Goal: Task Accomplishment & Management: Complete application form

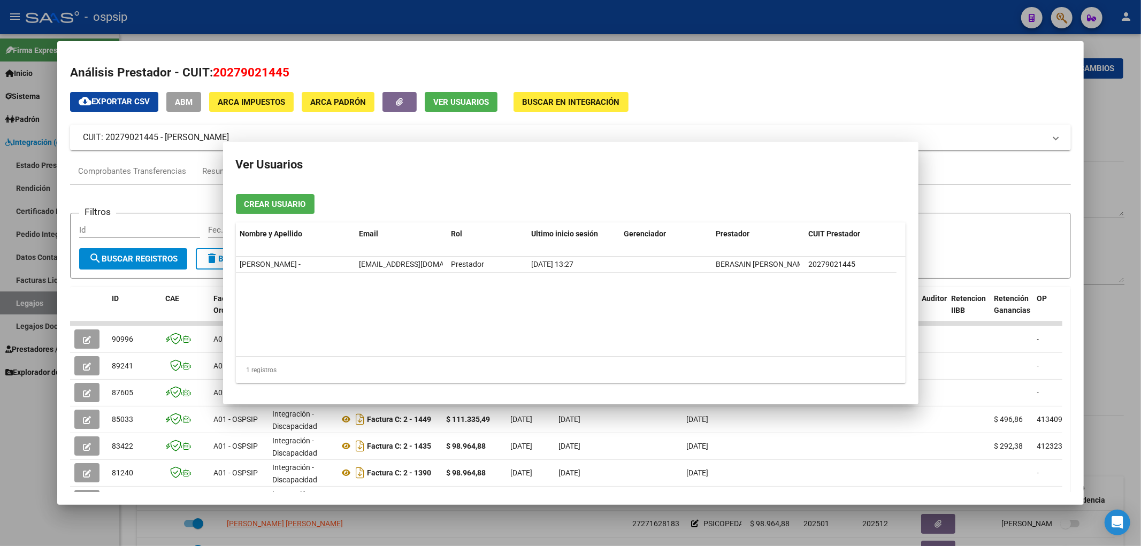
scroll to position [356, 0]
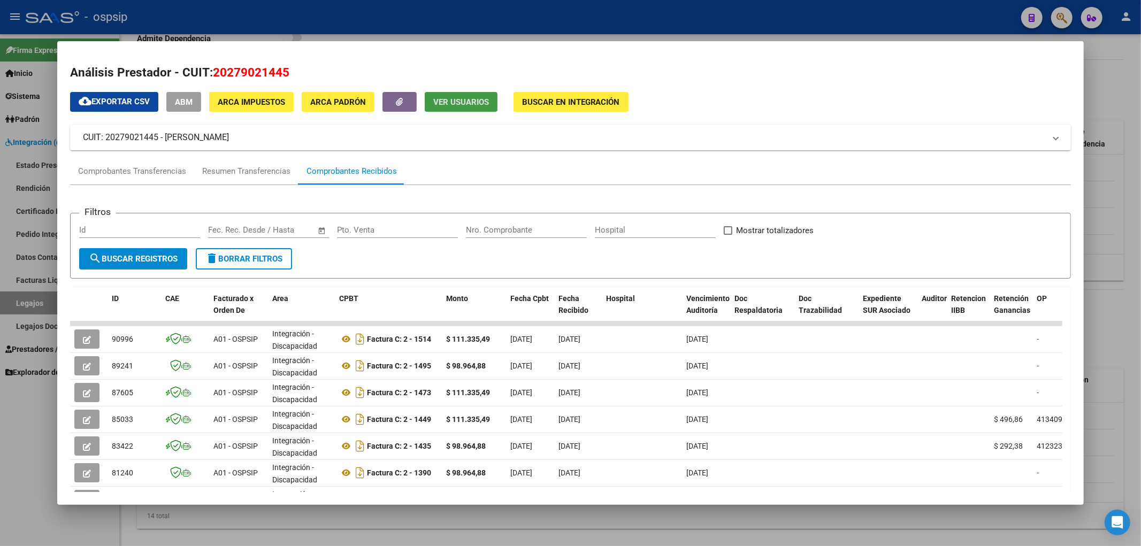
click at [24, 303] on div at bounding box center [570, 273] width 1141 height 546
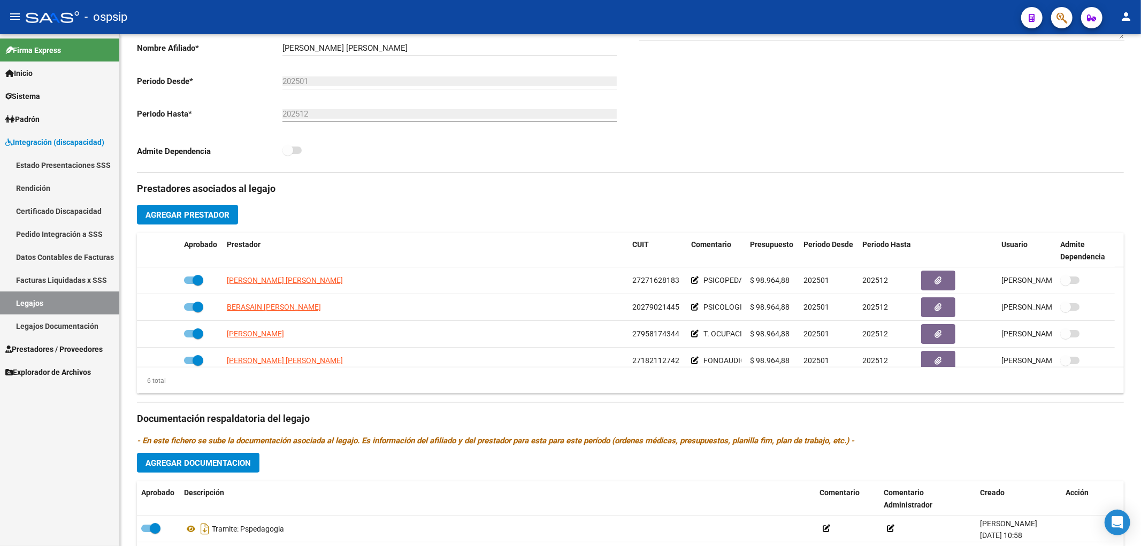
scroll to position [238, 0]
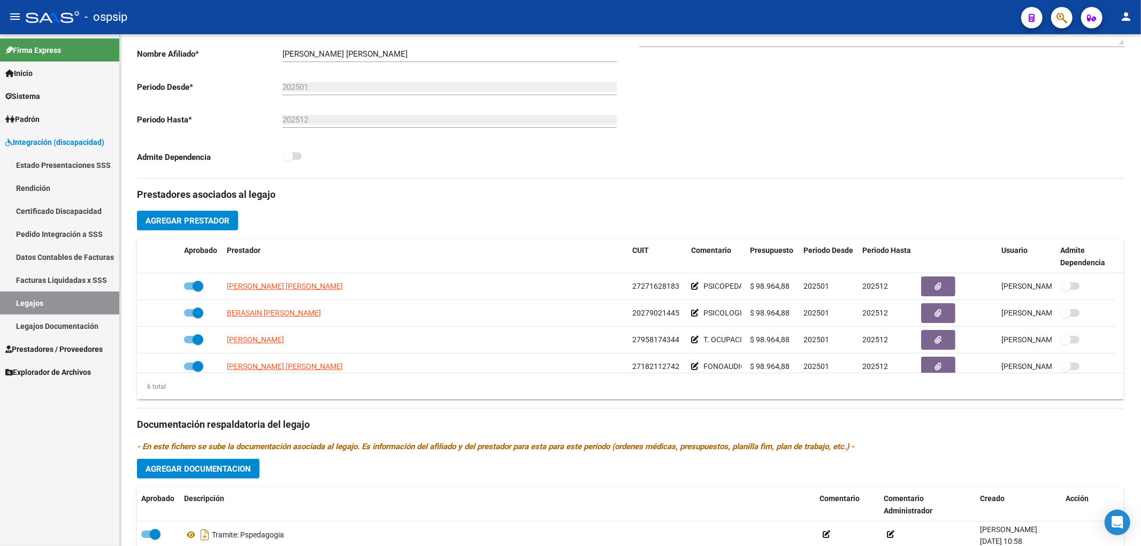
click at [49, 307] on link "Legajos" at bounding box center [59, 303] width 119 height 23
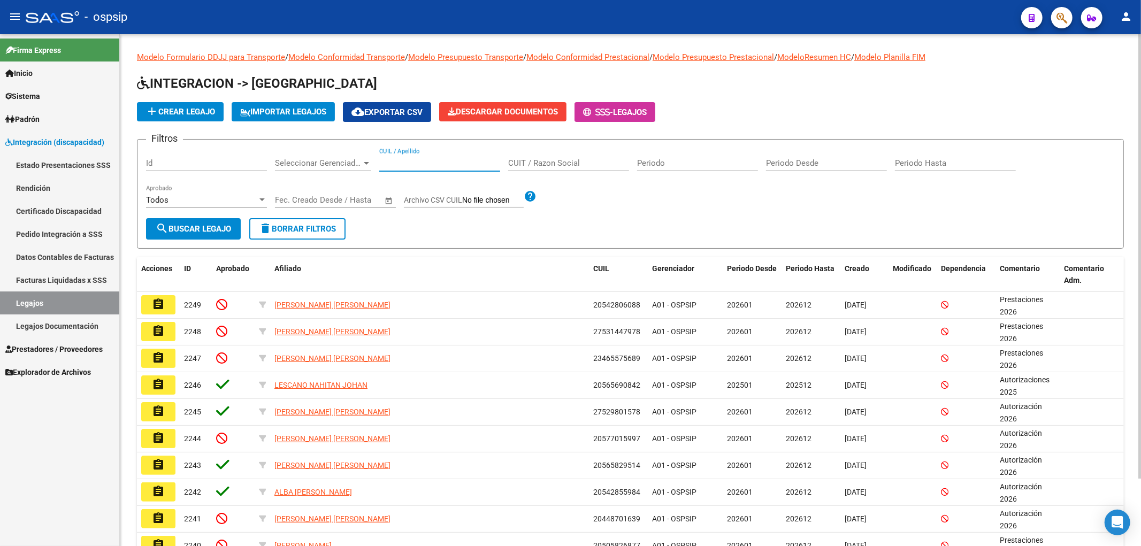
click at [425, 161] on input "CUIL / Apellido" at bounding box center [439, 163] width 121 height 10
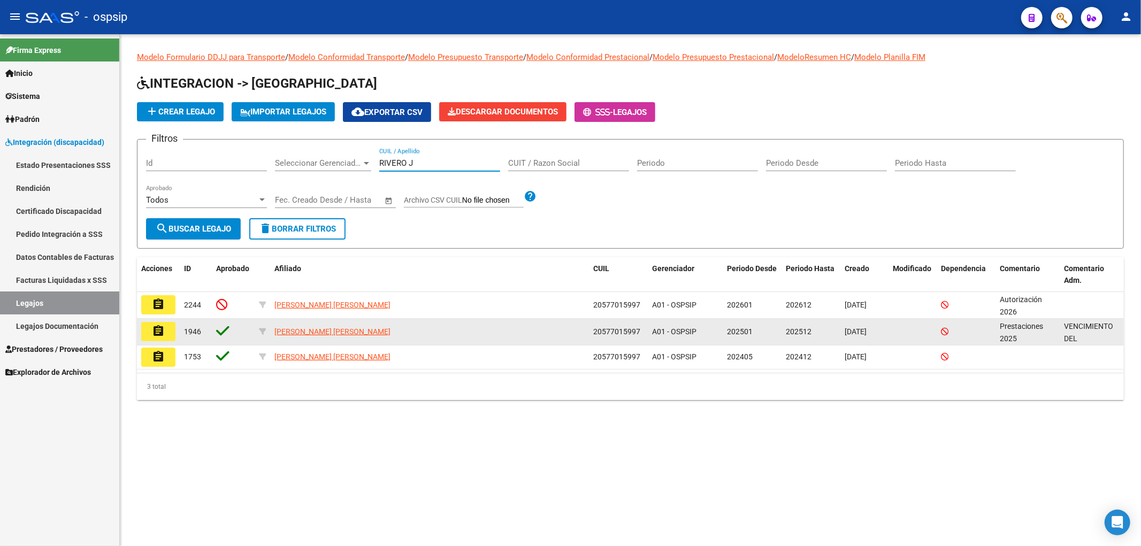
type input "RIVERO J"
click at [162, 330] on mat-icon "assignment" at bounding box center [158, 331] width 13 height 13
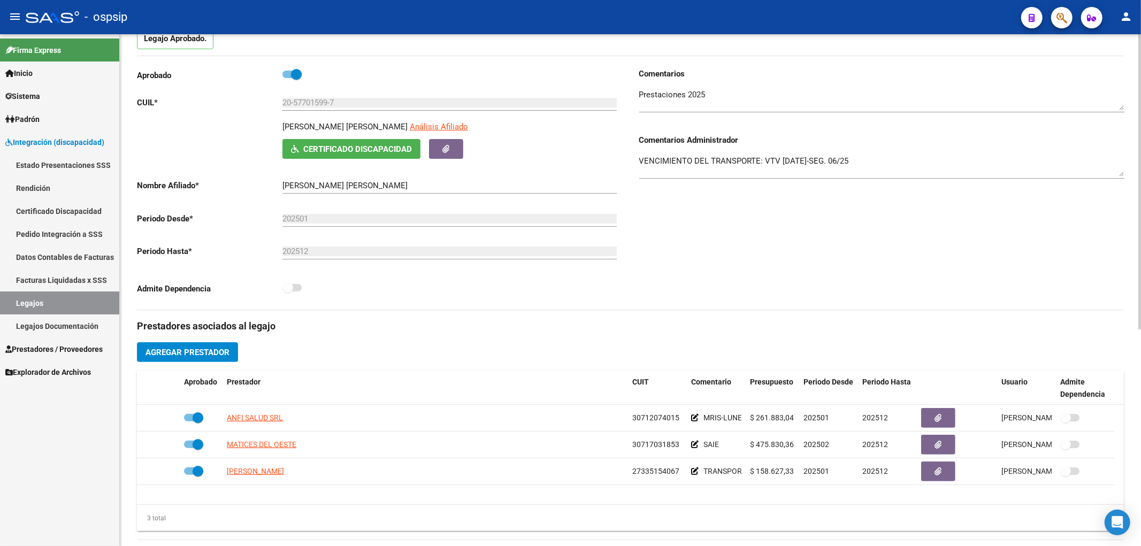
scroll to position [178, 0]
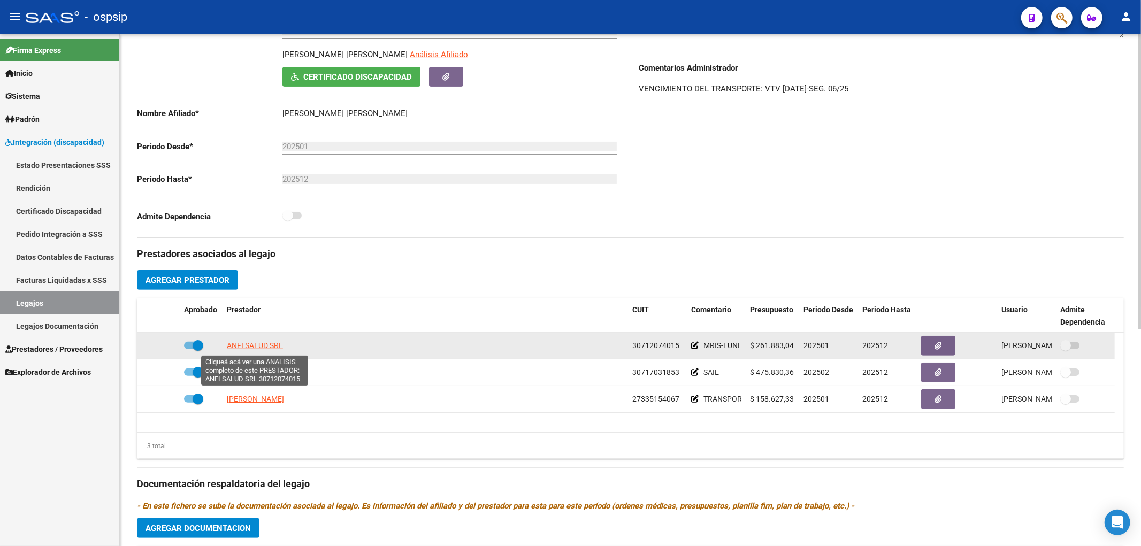
click at [257, 350] on span "ANFI SALUD SRL" at bounding box center [255, 345] width 56 height 9
type textarea "30712074015"
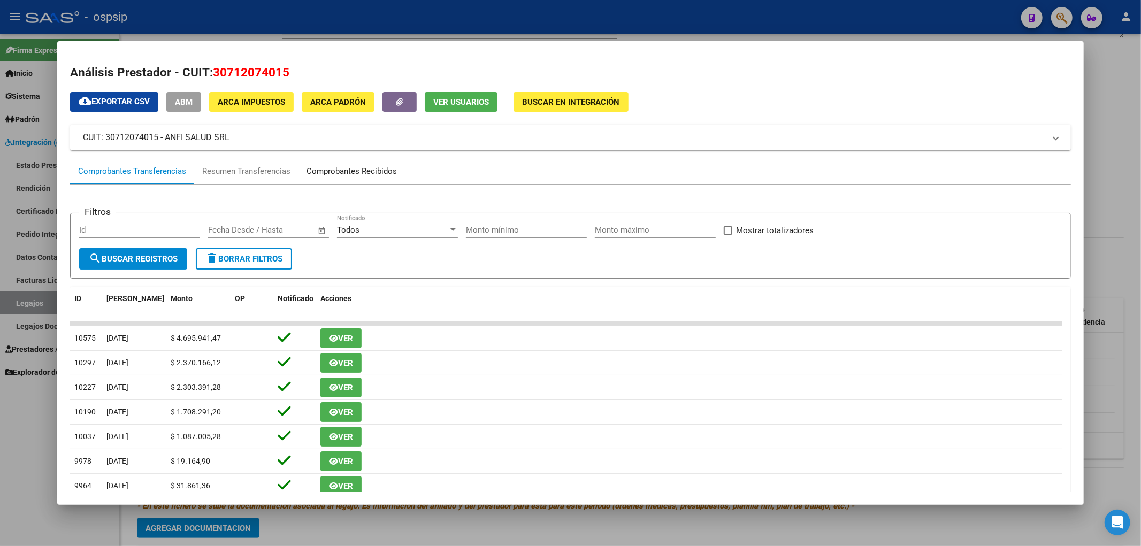
click at [354, 172] on div "Comprobantes Recibidos" at bounding box center [352, 171] width 90 height 12
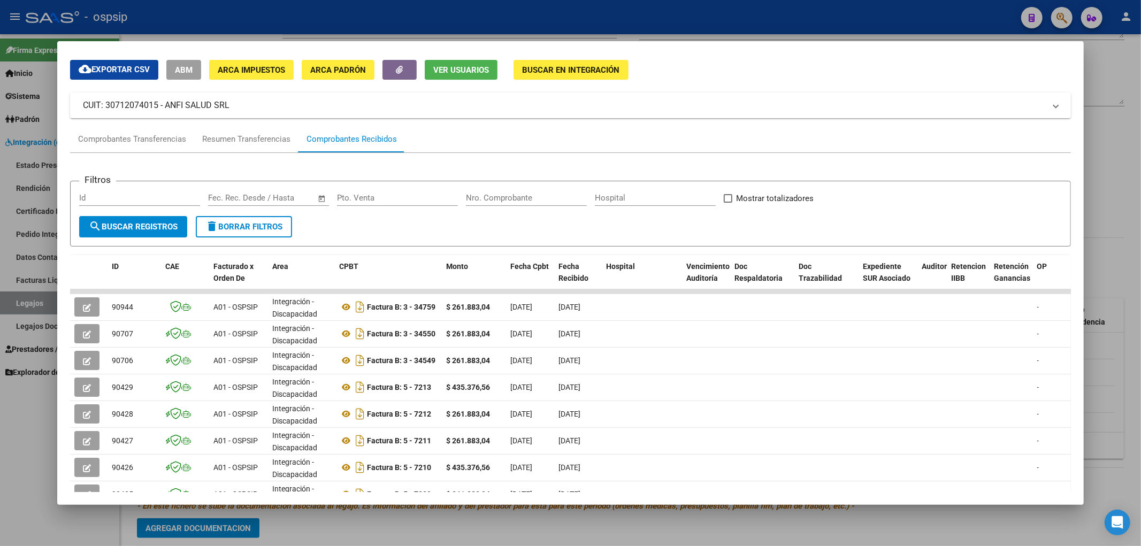
scroll to position [59, 0]
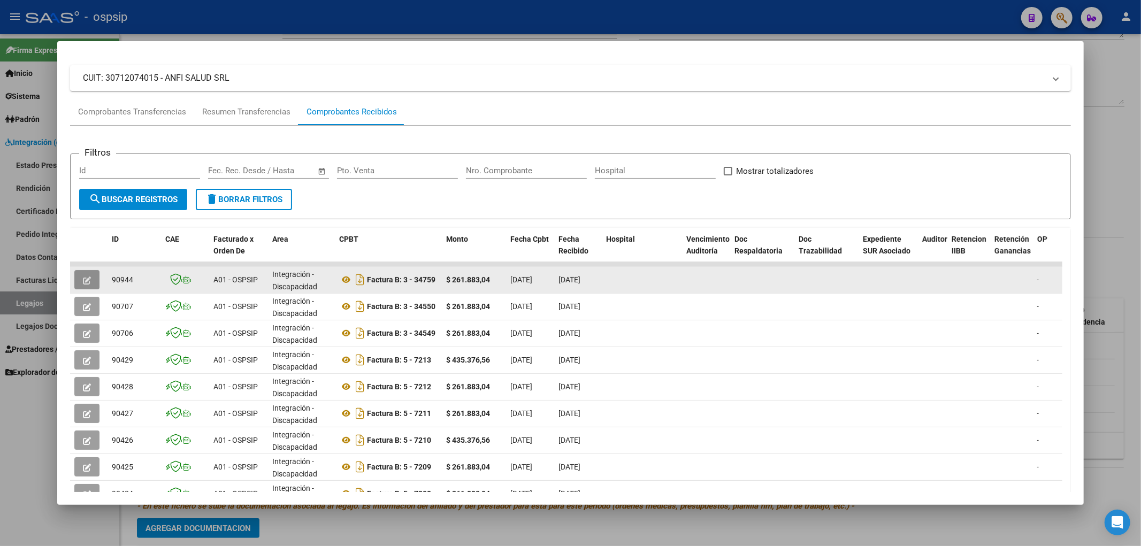
click at [85, 278] on icon "button" at bounding box center [87, 281] width 8 height 8
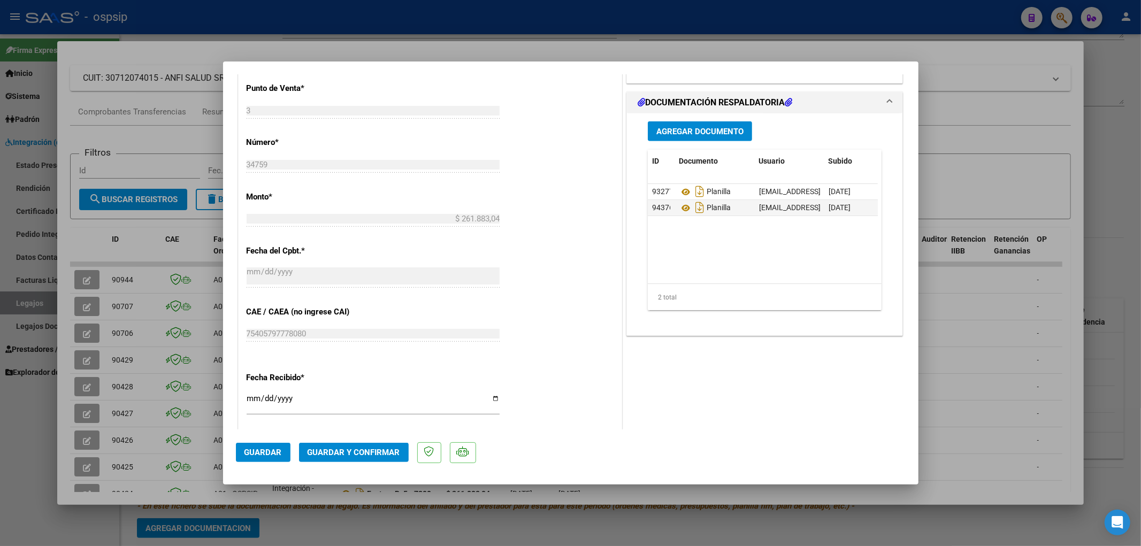
scroll to position [475, 0]
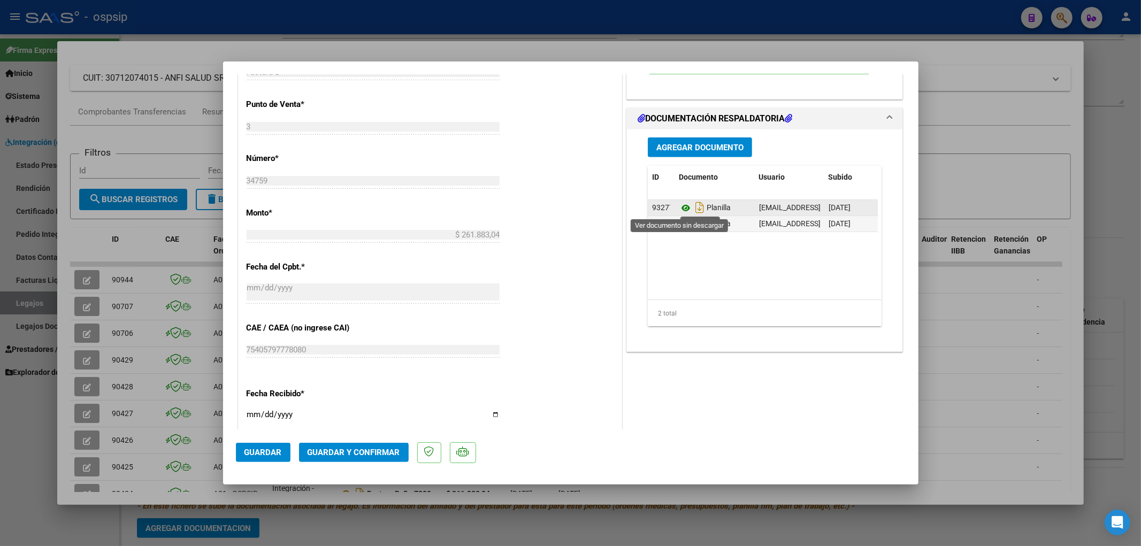
click at [680, 205] on icon at bounding box center [686, 208] width 14 height 13
click at [680, 222] on icon at bounding box center [686, 224] width 14 height 13
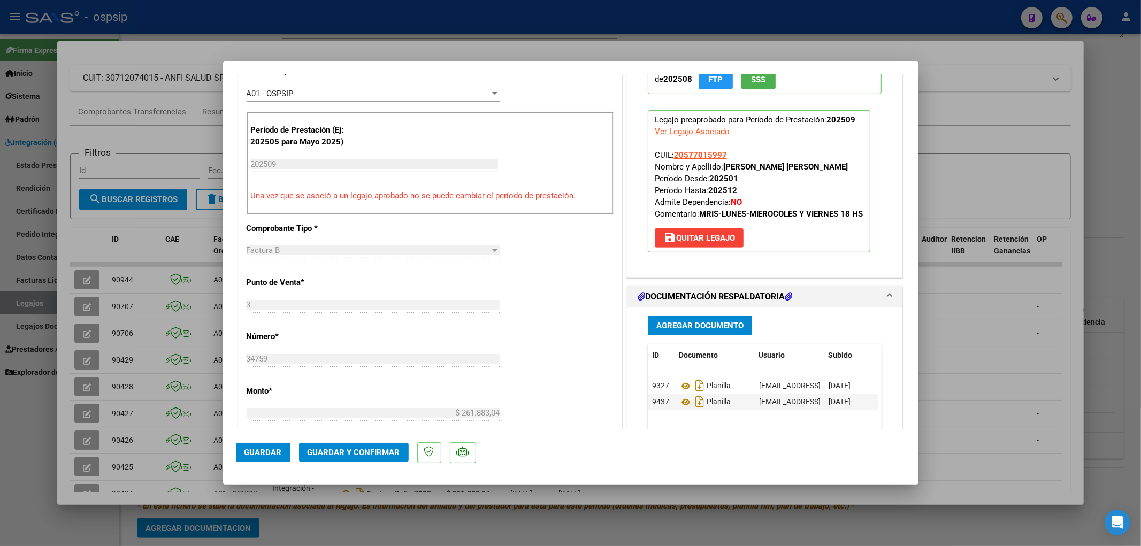
scroll to position [416, 0]
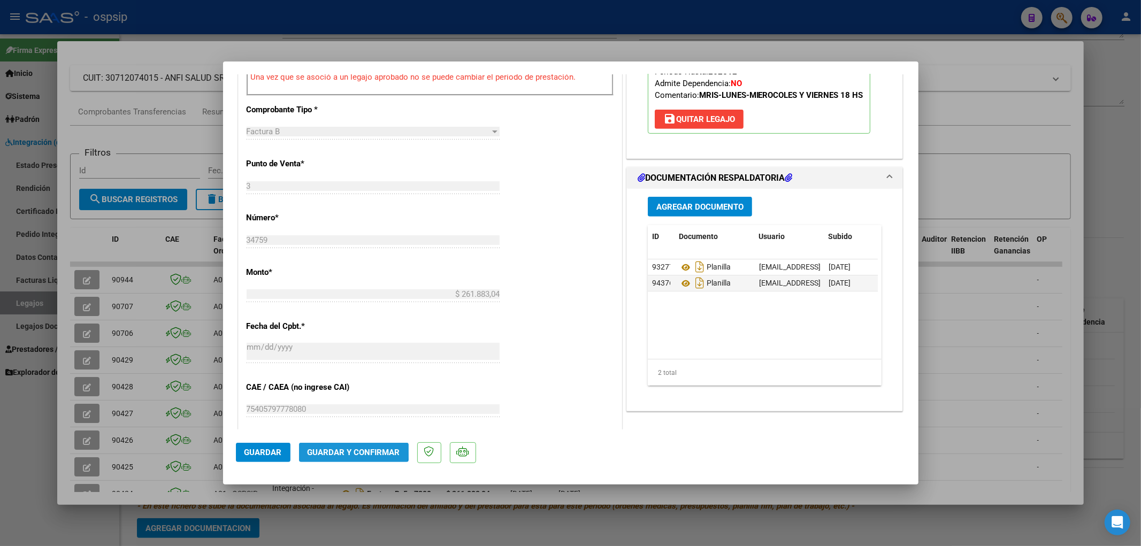
click at [328, 449] on span "Guardar y Confirmar" at bounding box center [354, 453] width 93 height 10
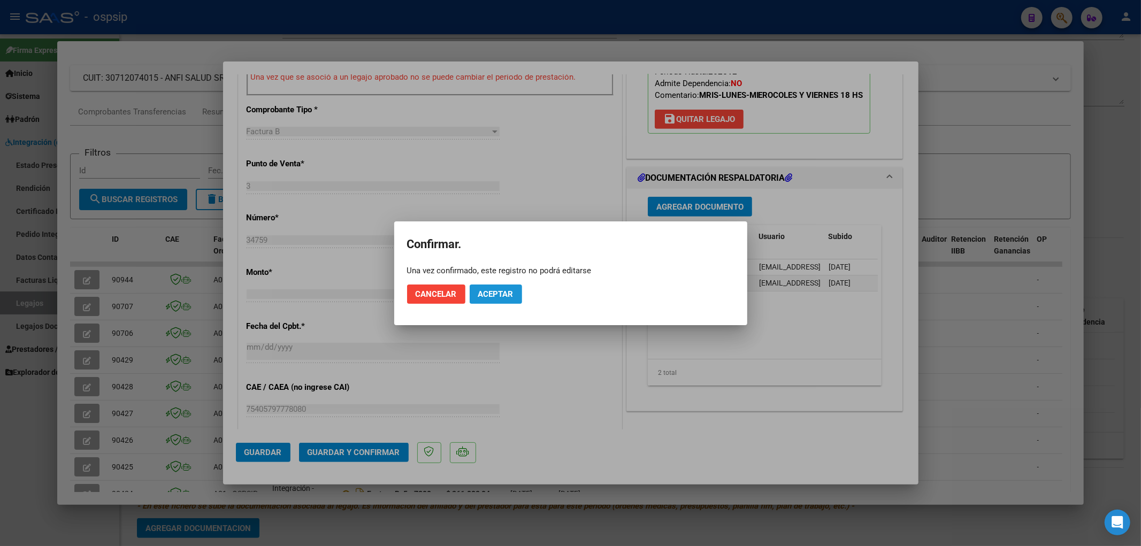
click at [495, 285] on button "Aceptar" at bounding box center [496, 294] width 52 height 19
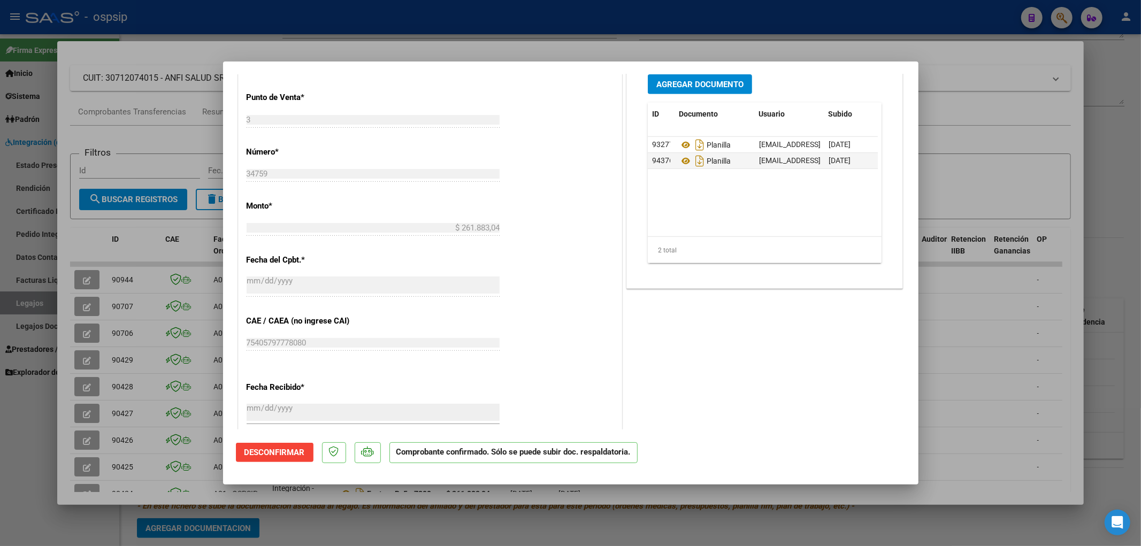
drag, startPoint x: 18, startPoint y: 313, endPoint x: 19, endPoint y: 308, distance: 5.5
click at [18, 312] on div at bounding box center [570, 273] width 1141 height 546
type input "$ 0,00"
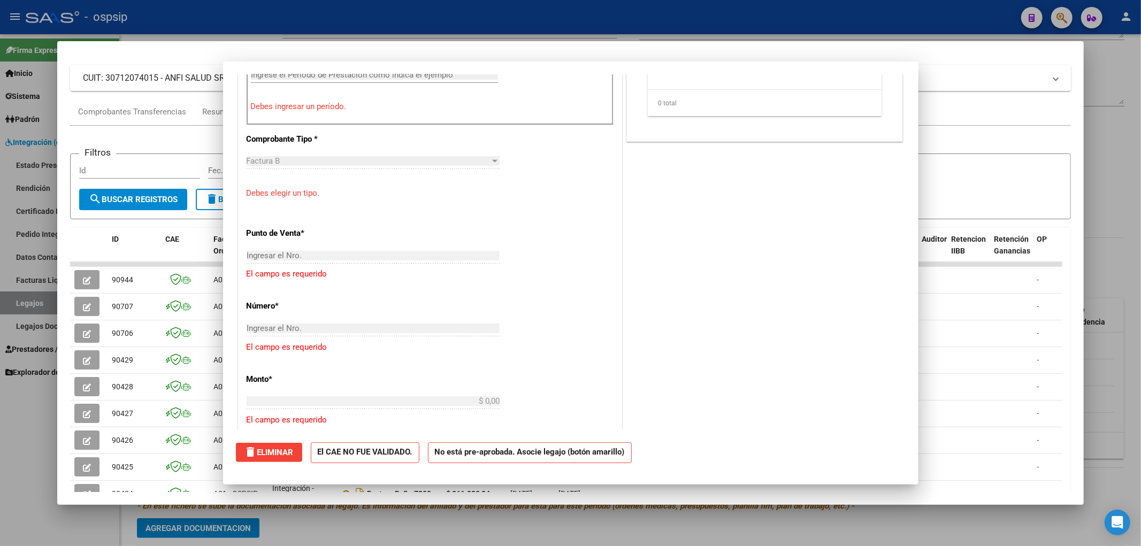
scroll to position [0, 0]
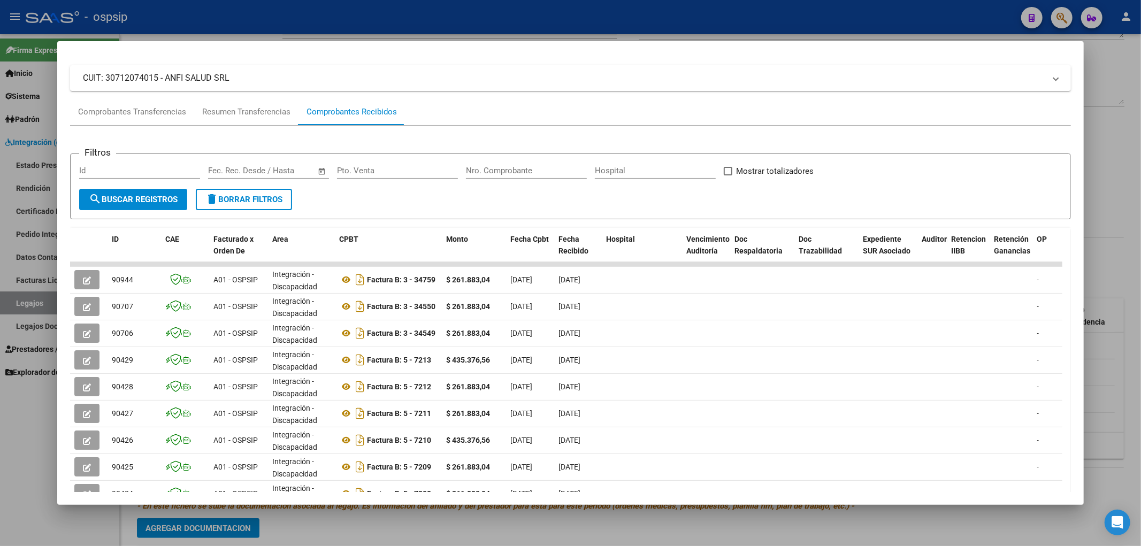
click at [19, 302] on div at bounding box center [570, 273] width 1141 height 546
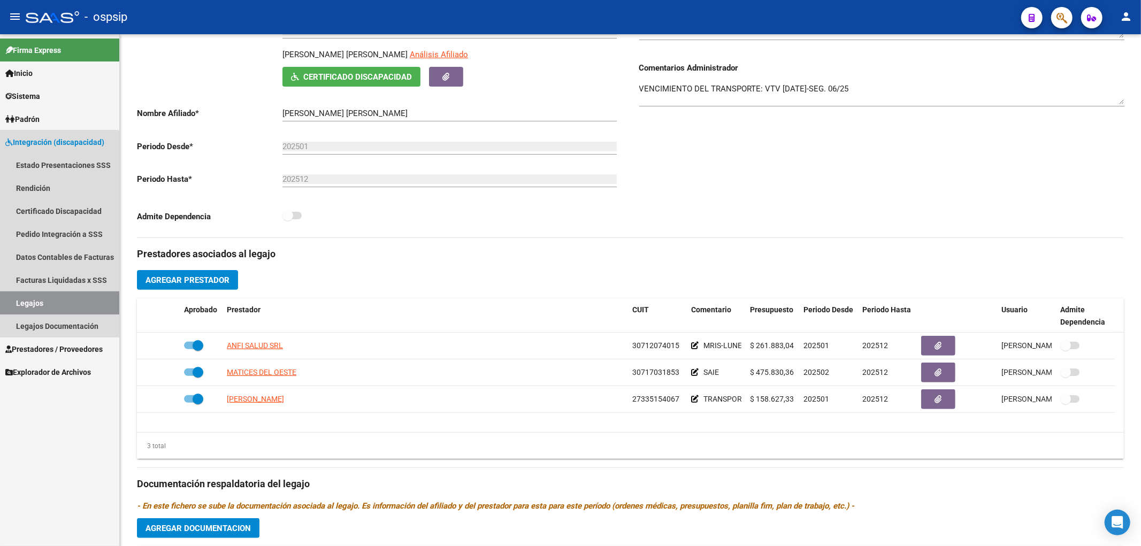
click at [19, 302] on link "Legajos" at bounding box center [59, 303] width 119 height 23
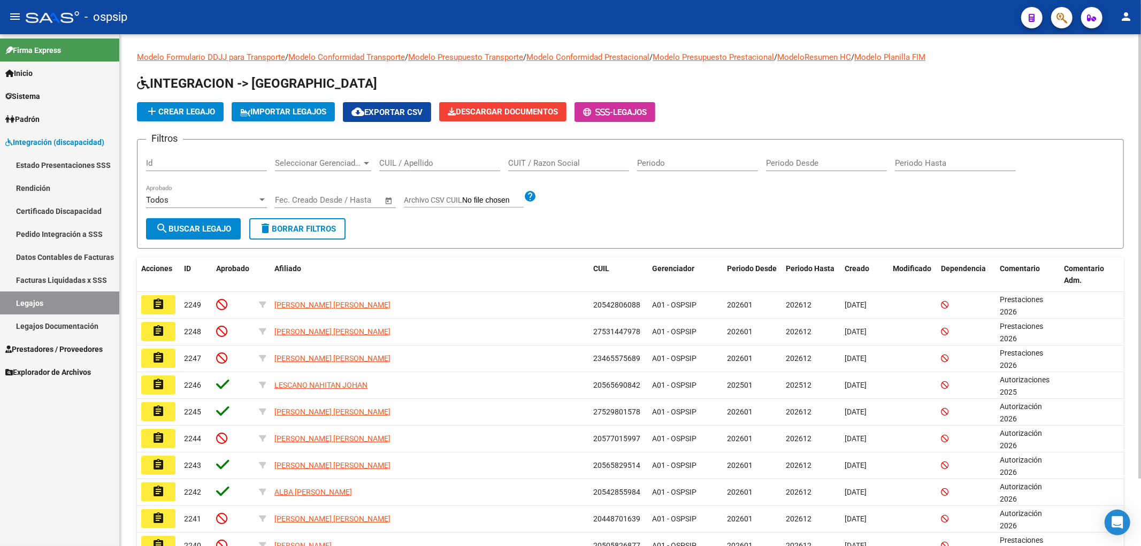
click at [423, 157] on div "CUIL / Apellido" at bounding box center [439, 159] width 121 height 23
click at [415, 161] on input "CUIL / Apellido" at bounding box center [439, 163] width 121 height 10
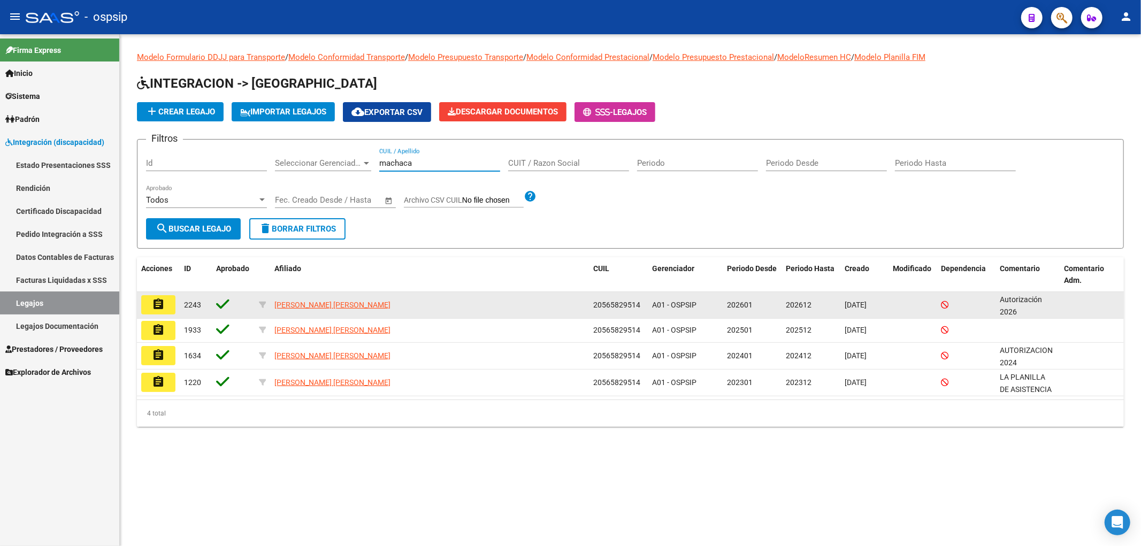
type input "machaca"
click at [154, 307] on mat-icon "assignment" at bounding box center [158, 304] width 13 height 13
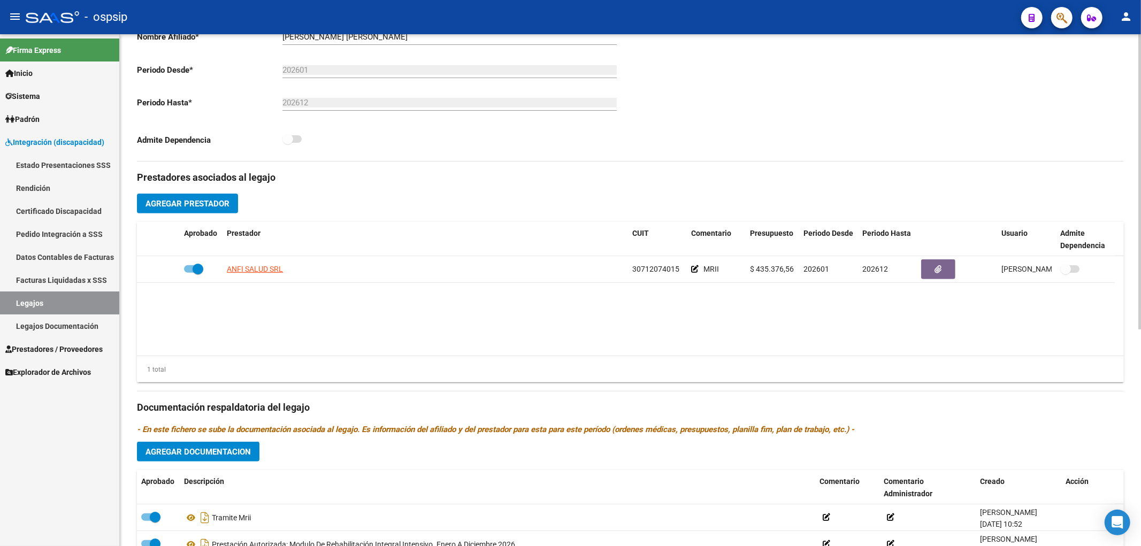
scroll to position [297, 0]
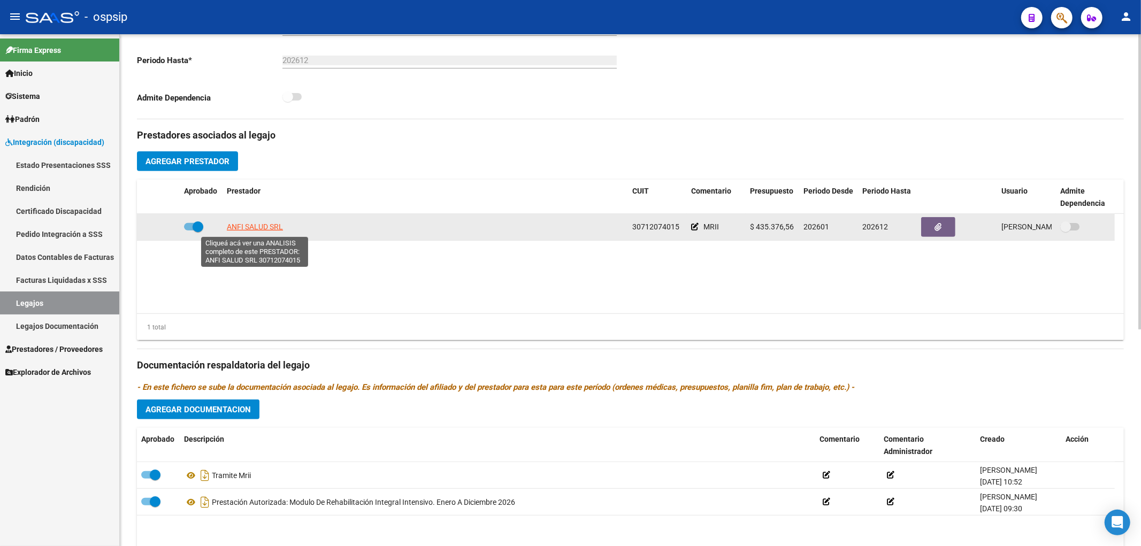
click at [271, 231] on span "ANFI SALUD SRL" at bounding box center [255, 227] width 56 height 9
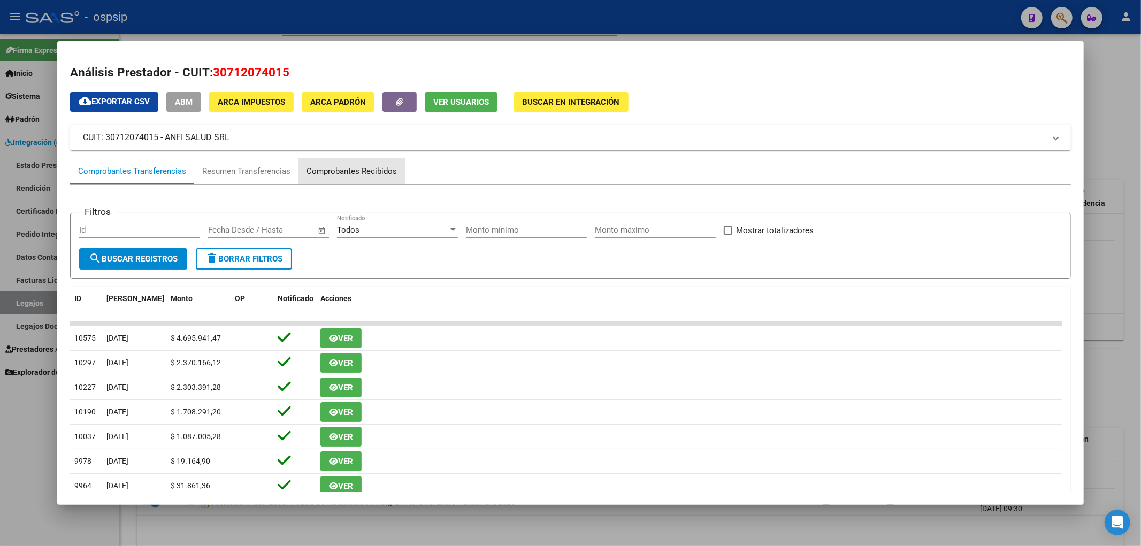
click at [355, 170] on div "Comprobantes Recibidos" at bounding box center [352, 171] width 90 height 12
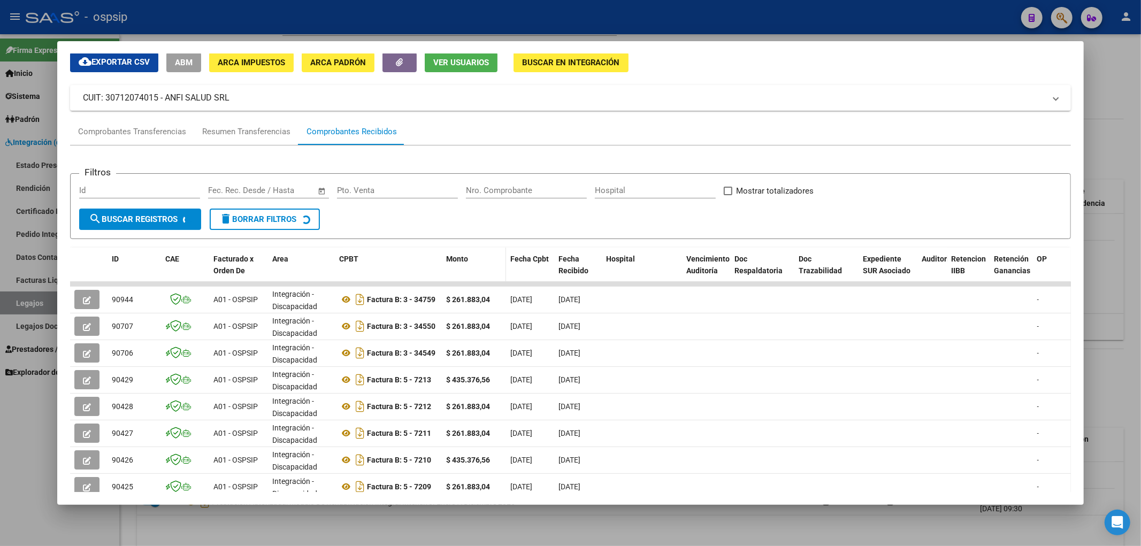
scroll to position [59, 0]
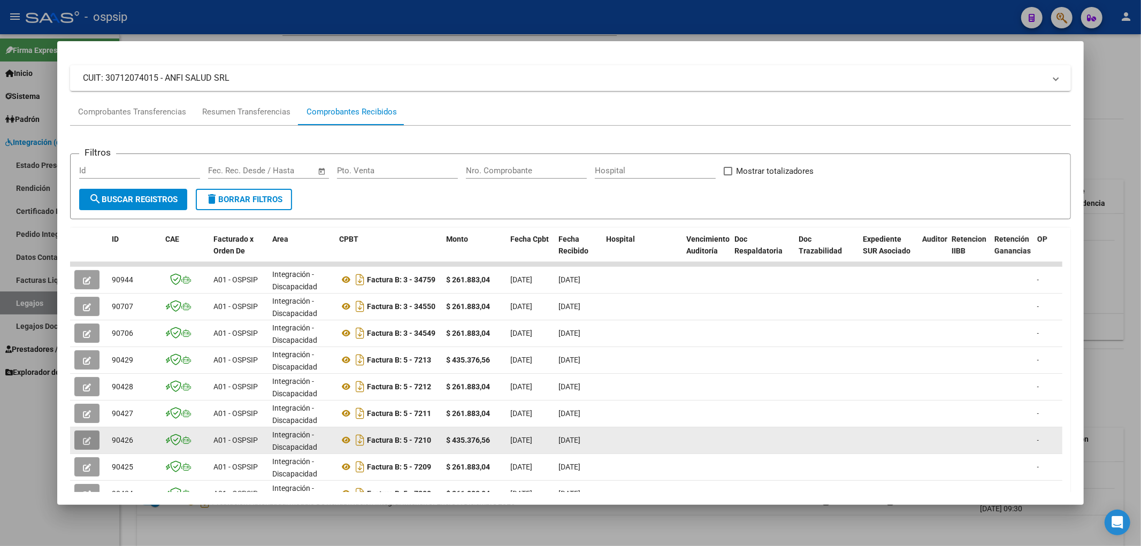
click at [91, 442] on button "button" at bounding box center [86, 440] width 25 height 19
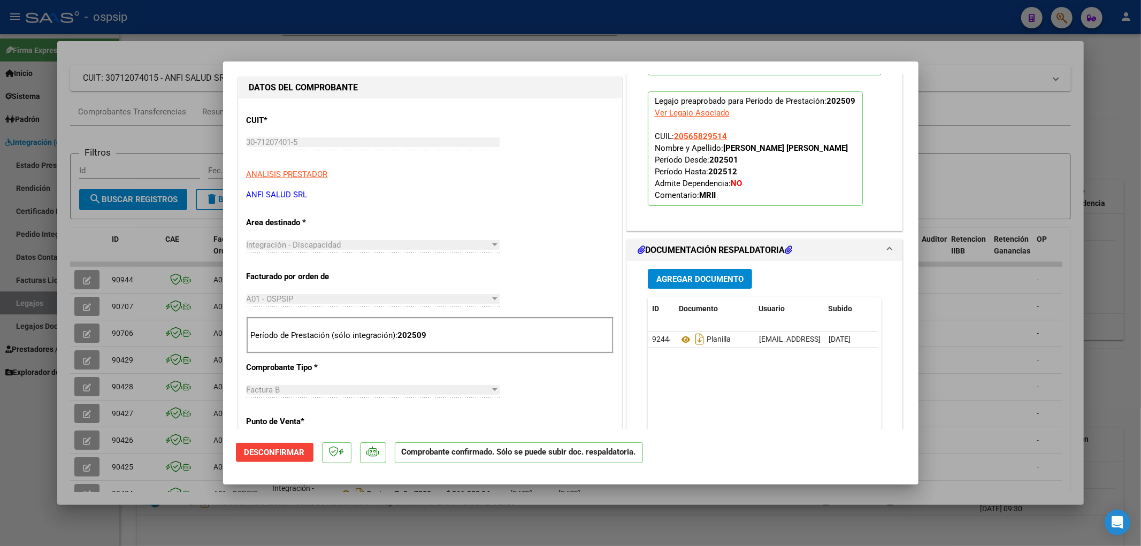
scroll to position [178, 0]
